Goal: Navigation & Orientation: Find specific page/section

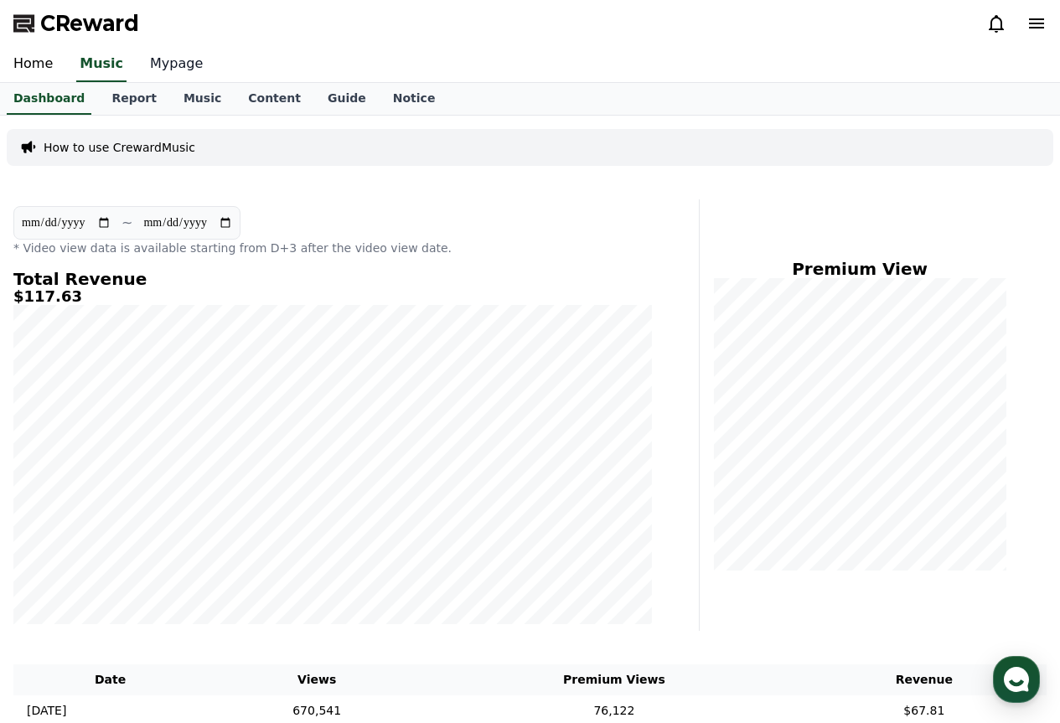
click at [154, 68] on link "Mypage" at bounding box center [177, 64] width 80 height 35
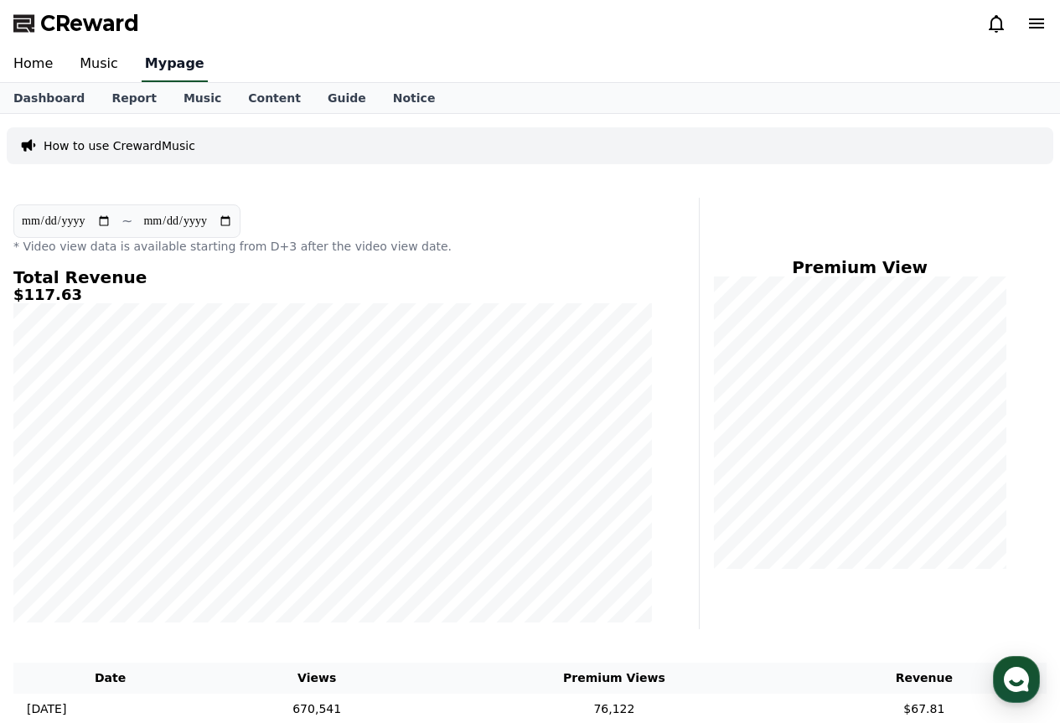
select select "**********"
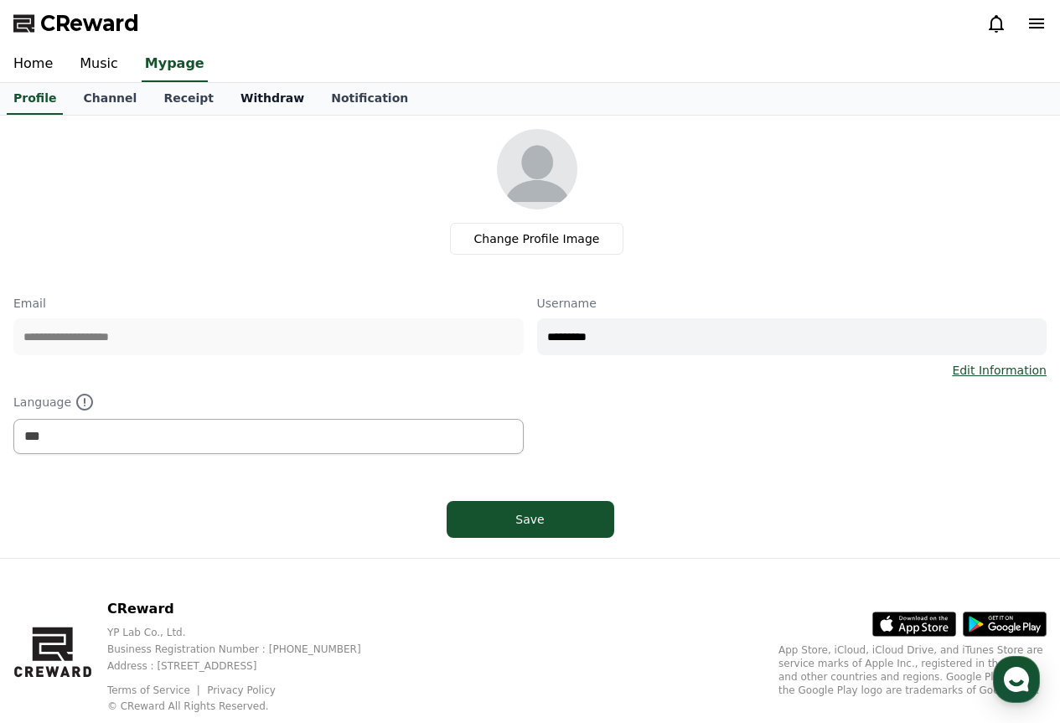
click at [229, 98] on link "Withdraw" at bounding box center [272, 99] width 90 height 32
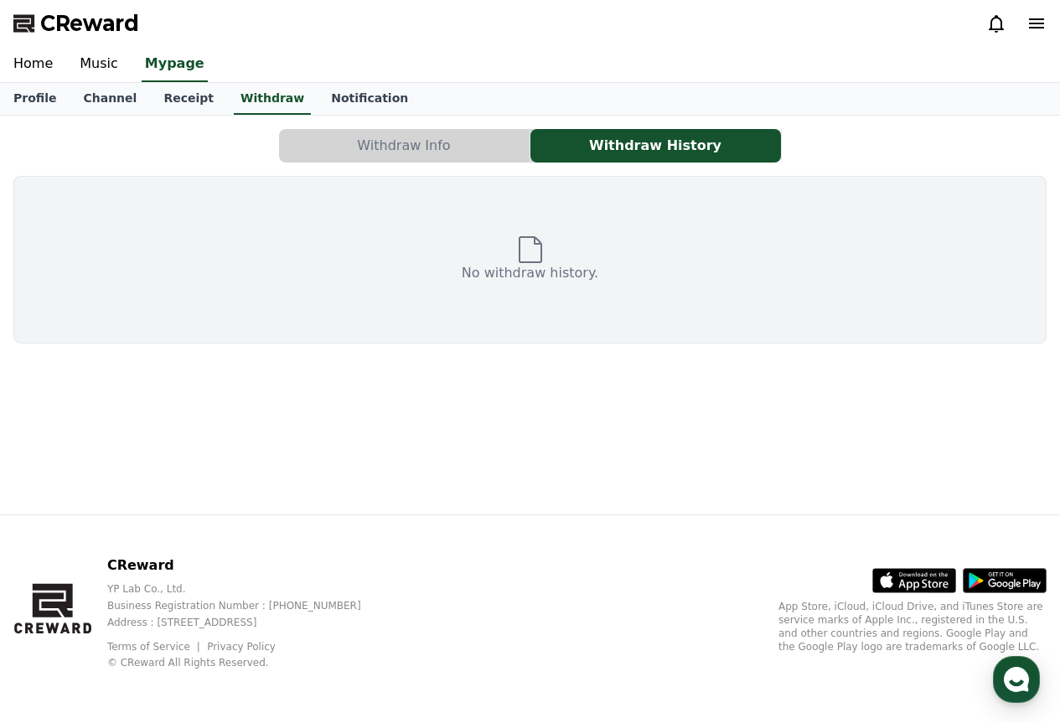
click at [473, 147] on button "Withdraw Info" at bounding box center [404, 146] width 250 height 34
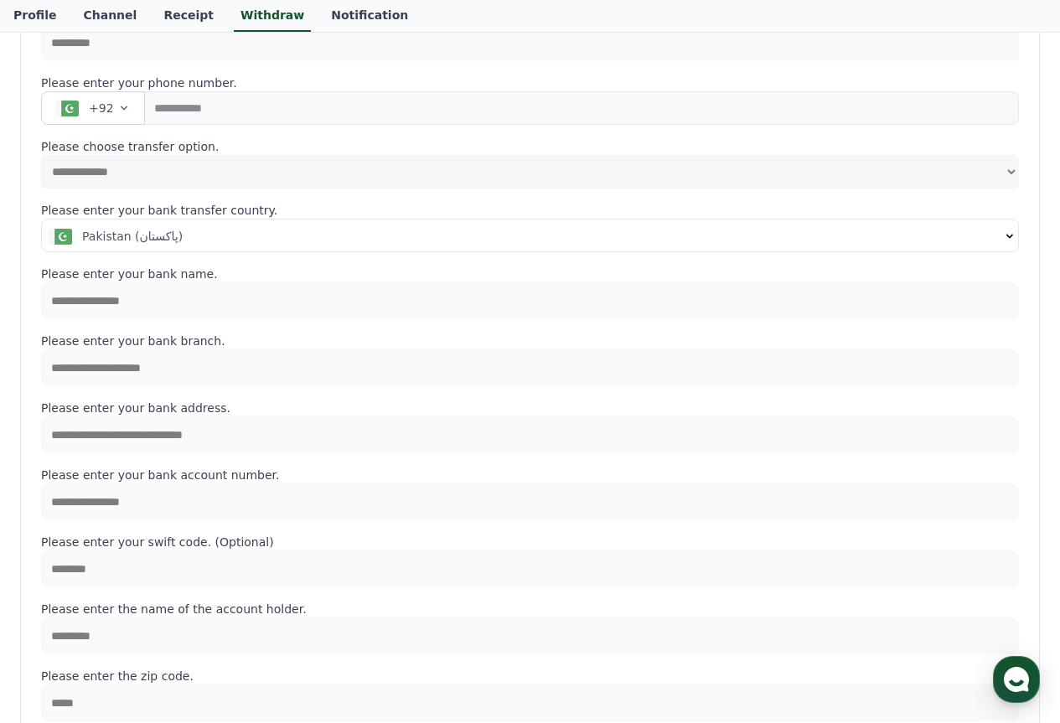
scroll to position [168, 0]
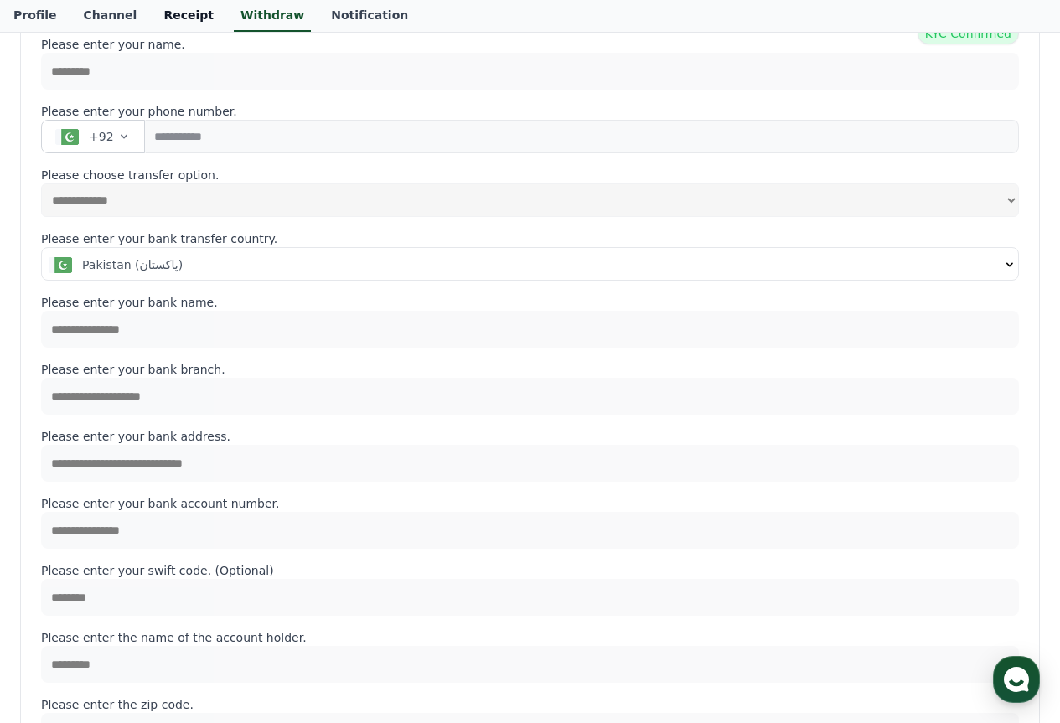
click at [178, 9] on link "Receipt" at bounding box center [188, 16] width 77 height 32
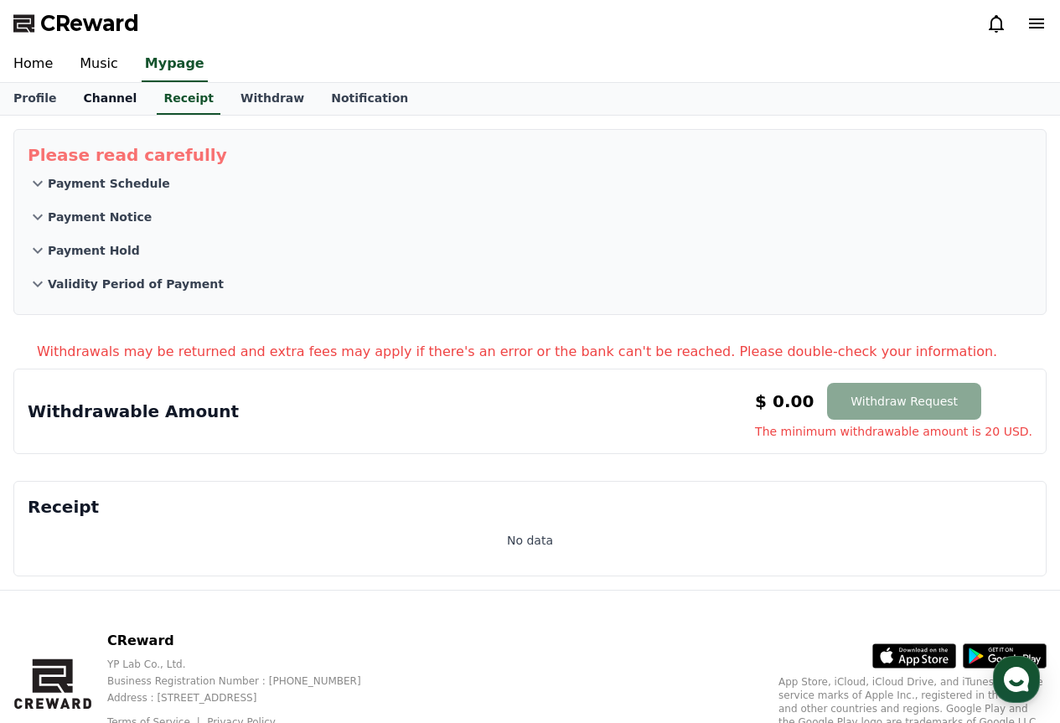
click at [119, 98] on link "Channel" at bounding box center [110, 99] width 80 height 32
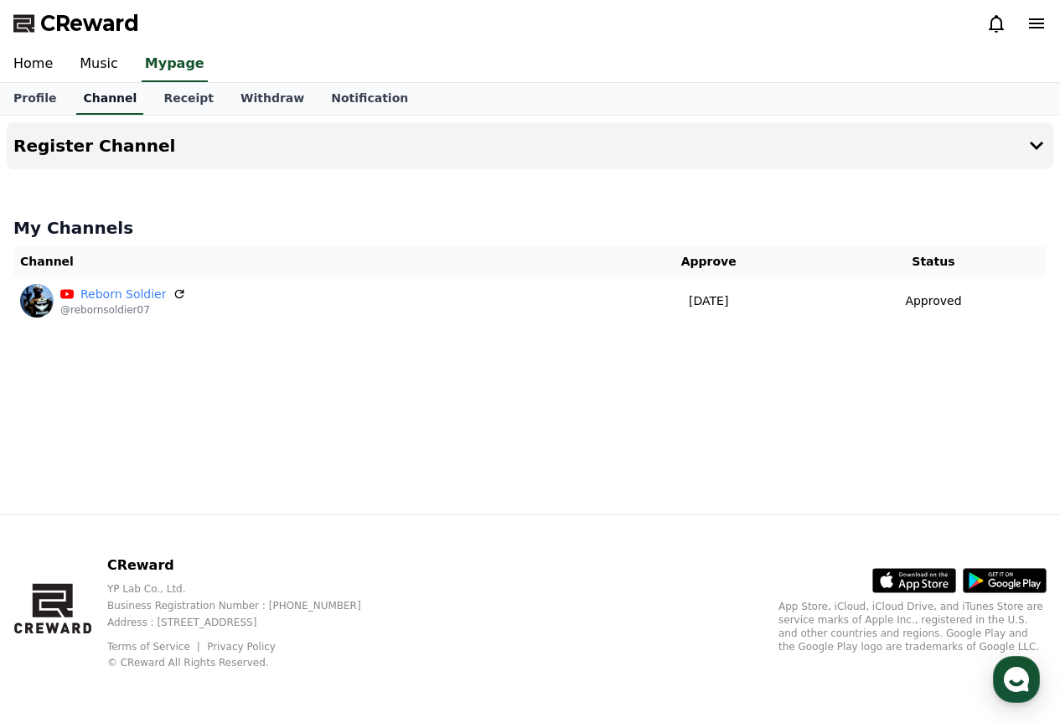
click at [98, 105] on link "Channel" at bounding box center [109, 99] width 67 height 32
click at [20, 91] on link "Profile" at bounding box center [35, 99] width 70 height 32
select select "**********"
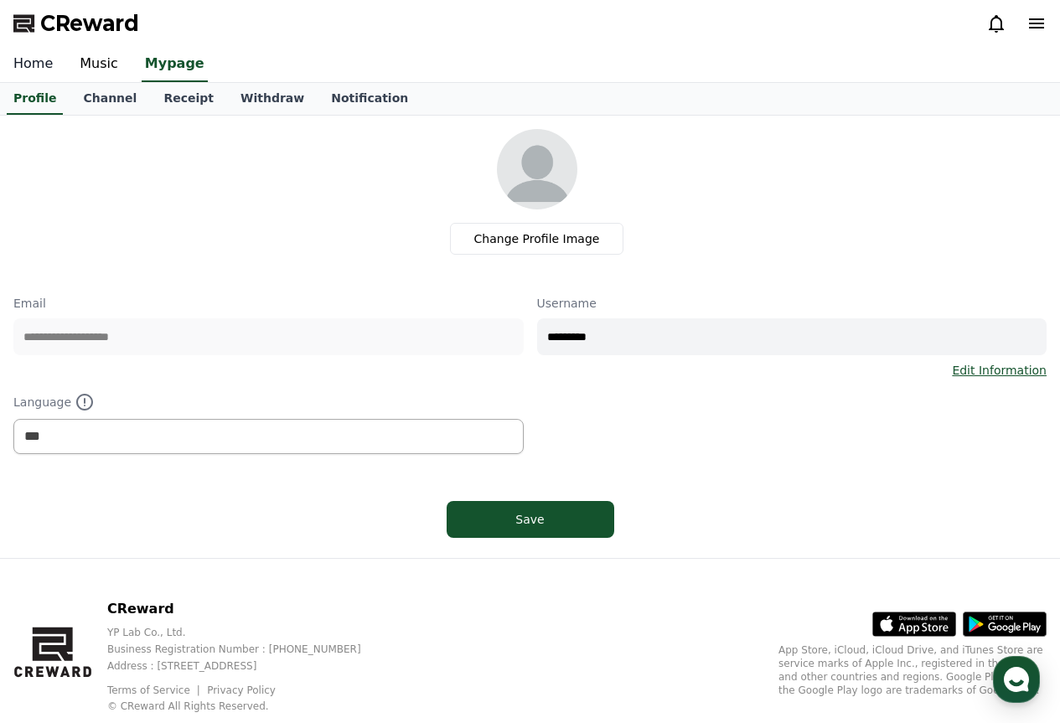
click at [43, 49] on link "Home" at bounding box center [33, 64] width 66 height 35
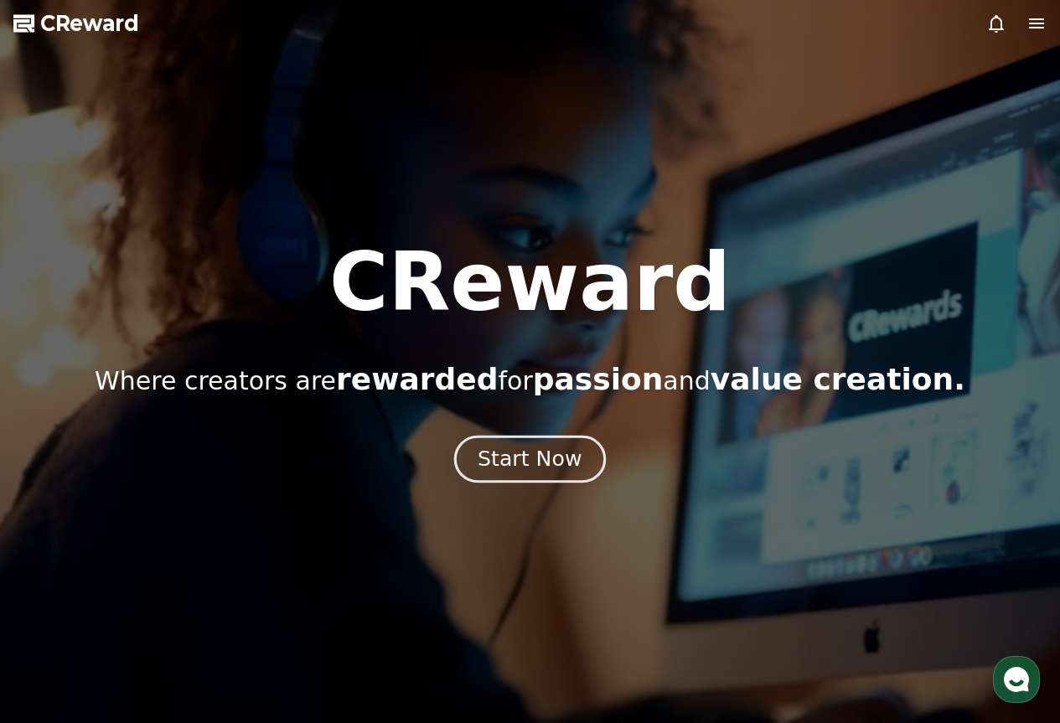
click at [535, 447] on div "Start Now" at bounding box center [529, 459] width 104 height 28
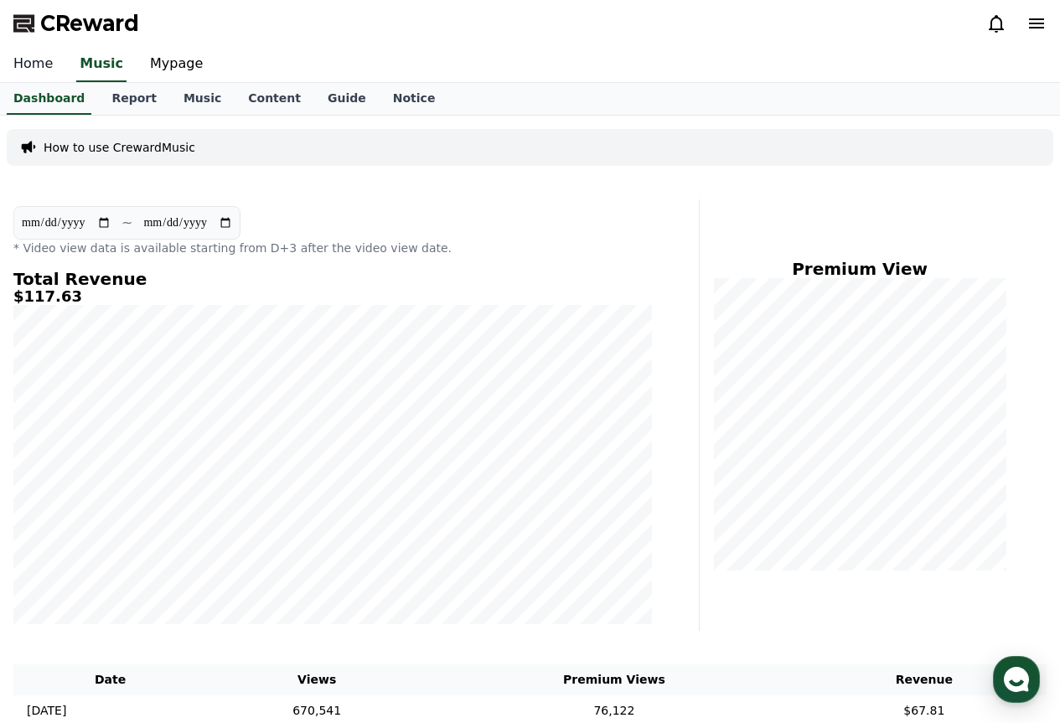
click at [46, 67] on link "Home" at bounding box center [33, 64] width 66 height 35
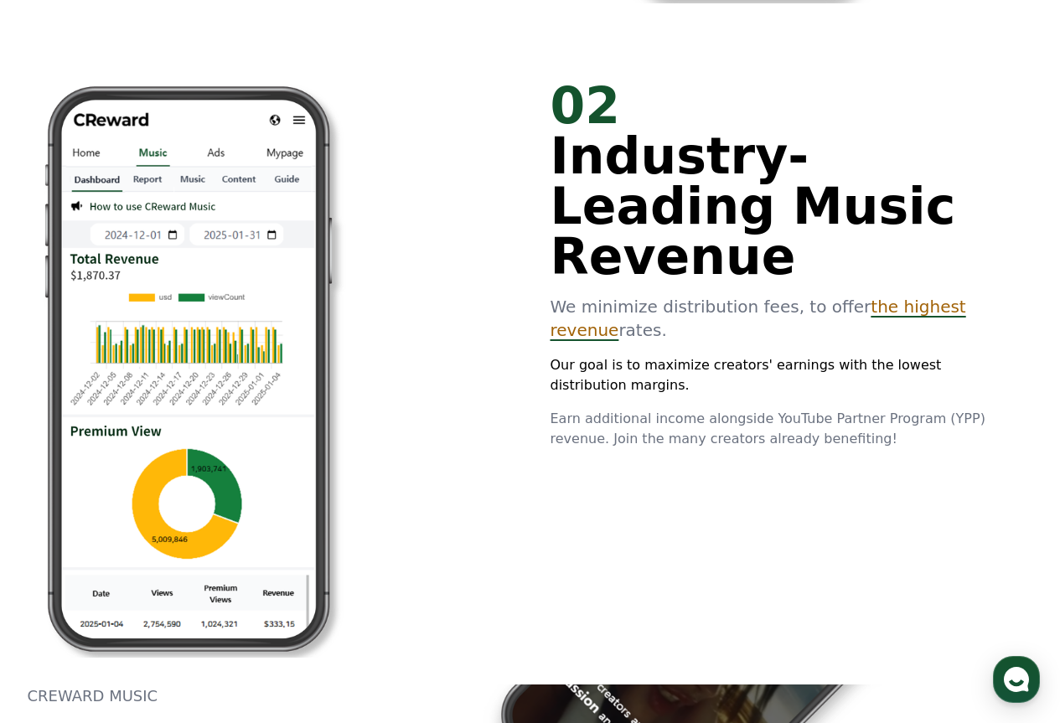
scroll to position [1340, 0]
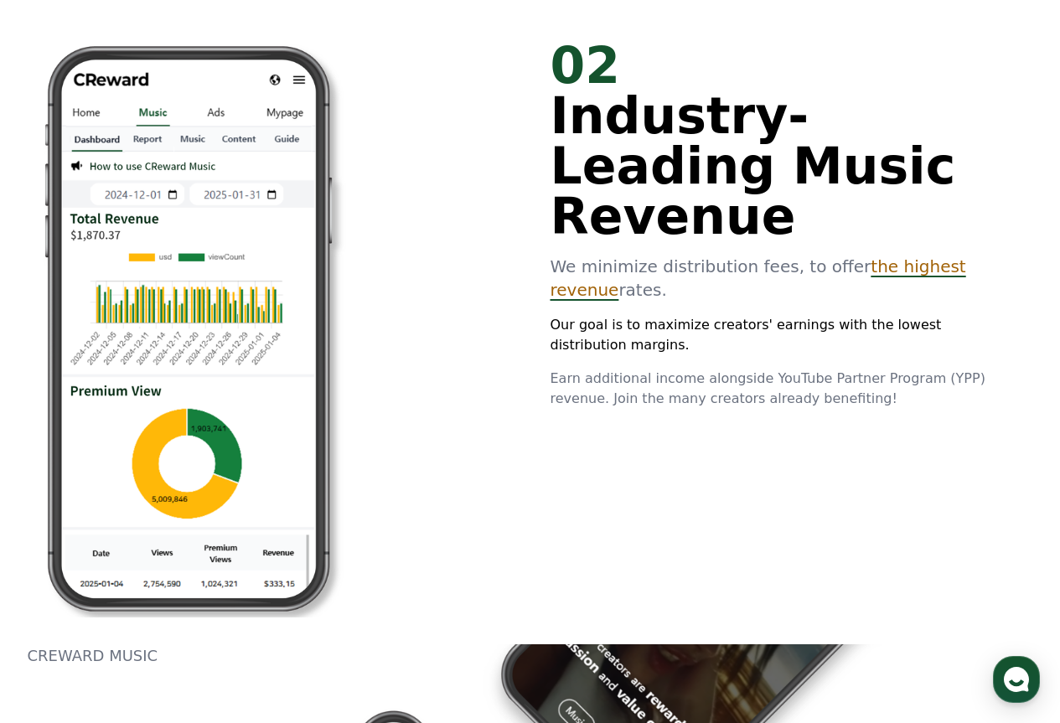
click at [944, 256] on span "the highest revenue" at bounding box center [757, 278] width 415 height 44
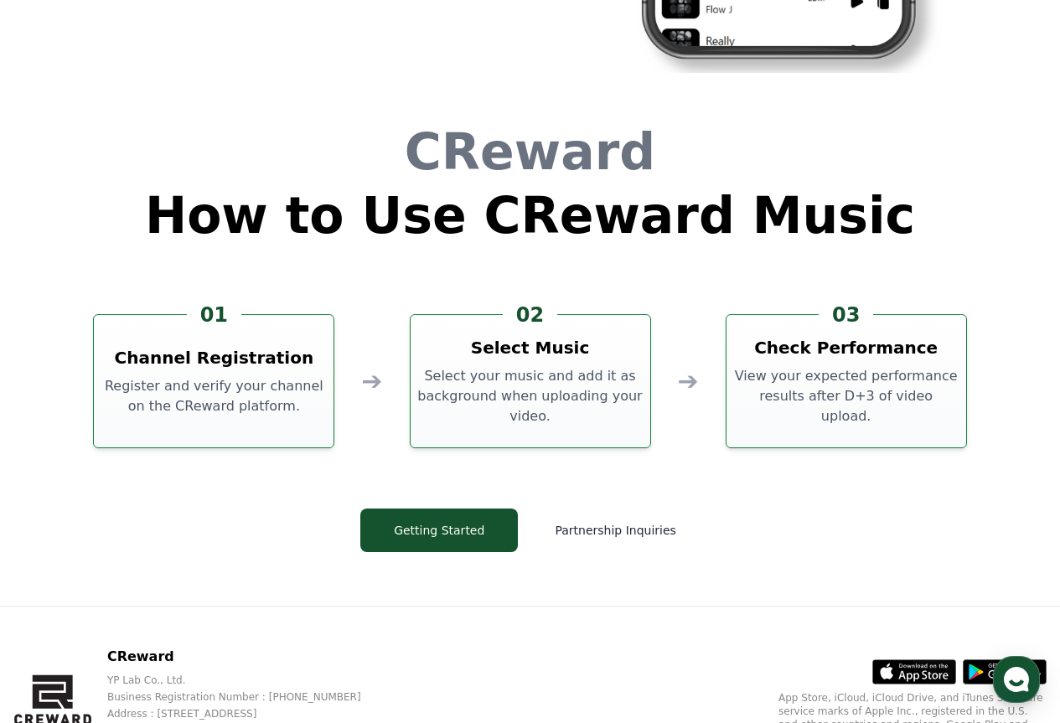
scroll to position [4523, 0]
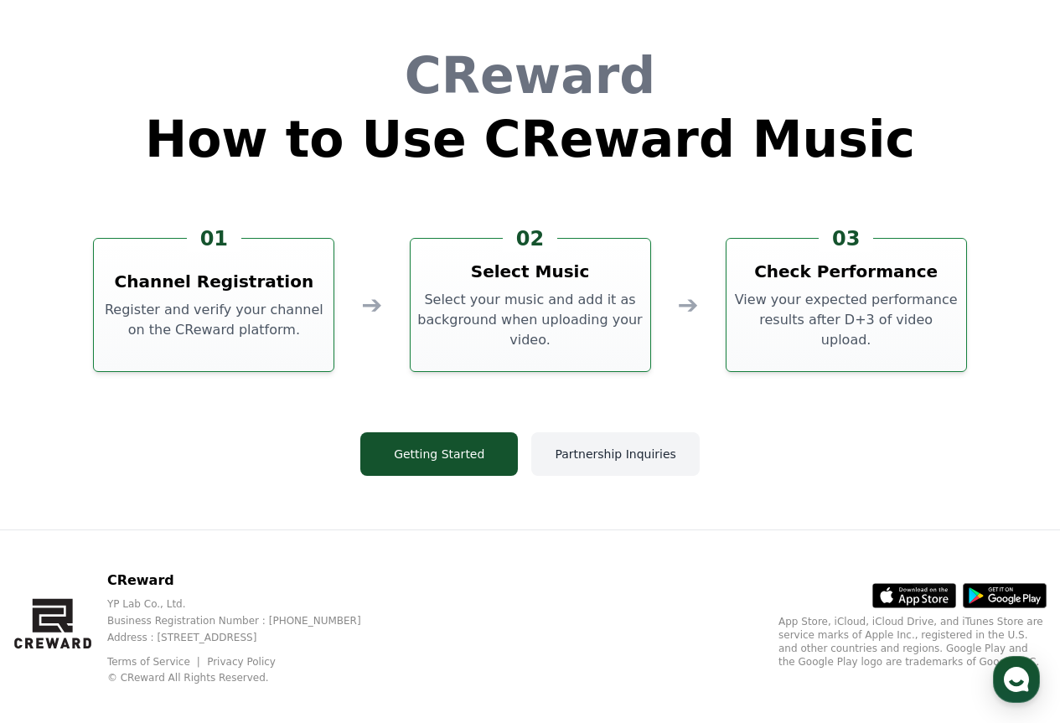
click at [603, 443] on button "Partnership Inquiries" at bounding box center [615, 454] width 168 height 44
